Goal: Task Accomplishment & Management: Manage account settings

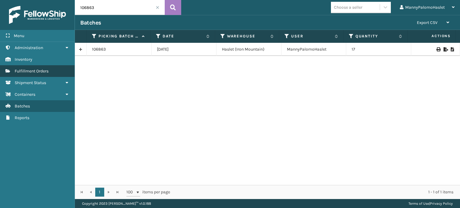
click at [43, 69] on span "Fulfillment Orders" at bounding box center [32, 71] width 34 height 5
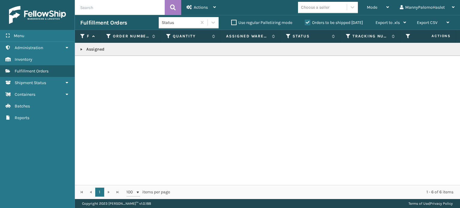
click at [79, 48] on link at bounding box center [81, 49] width 5 height 5
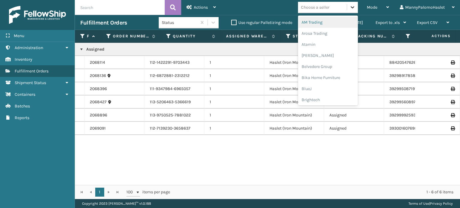
click at [351, 8] on icon at bounding box center [353, 7] width 6 height 6
click at [262, 12] on div "Mode Regular Mode Picking Mode Labeling Mode Exit Scan Mode option Arosa Tradin…" at bounding box center [340, 7] width 239 height 15
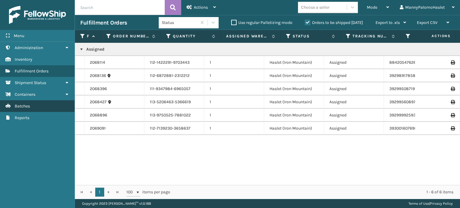
click at [56, 102] on link "Batches" at bounding box center [37, 106] width 75 height 12
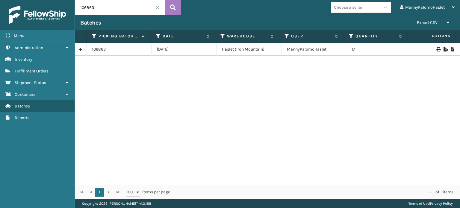
click at [79, 49] on link at bounding box center [80, 50] width 11 height 10
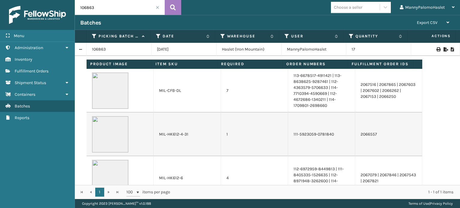
drag, startPoint x: 315, startPoint y: 72, endPoint x: 434, endPoint y: 92, distance: 120.6
click at [434, 92] on td "Product Image Item SKU Required Order Numbers Fulfillment Order Ids MIL-CFB-DL …" at bounding box center [274, 144] width 374 height 176
click at [367, 83] on td "2067516 | 2067865 | 2067603 | 2067602 | 2066262 | 2067153 | 2066250" at bounding box center [388, 91] width 67 height 44
click at [226, 90] on td "7" at bounding box center [254, 91] width 67 height 44
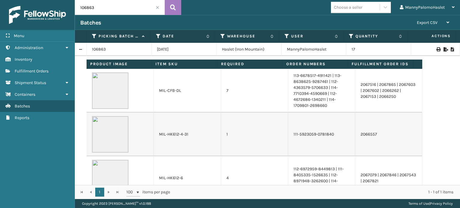
click at [226, 90] on td "7" at bounding box center [254, 91] width 67 height 44
click at [324, 99] on td "113-6678517-4911421 | 113-8638625-9287461 | 112-4363579-5706633 | 114-7710394-4…" at bounding box center [321, 91] width 67 height 44
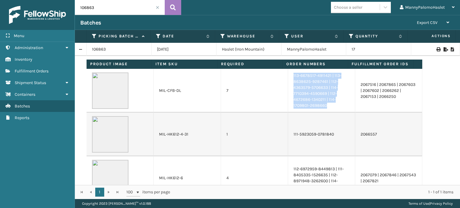
click at [324, 99] on td "113-6678517-4911421 | 113-8638625-9287461 | 112-4363579-5706633 | 114-7710394-4…" at bounding box center [321, 91] width 67 height 44
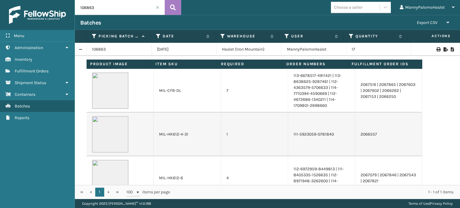
click at [382, 88] on td "2067516 | 2067865 | 2067603 | 2067602 | 2066262 | 2067153 | 2066250" at bounding box center [388, 91] width 67 height 44
click at [436, 49] on icon at bounding box center [438, 49] width 4 height 4
